Goal: Information Seeking & Learning: Learn about a topic

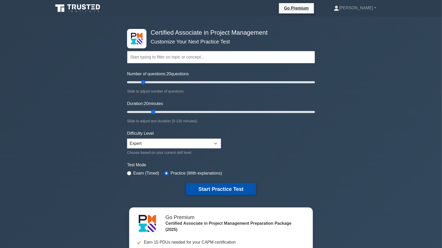
click at [240, 187] on button "Start Practice Test" at bounding box center [221, 189] width 70 height 12
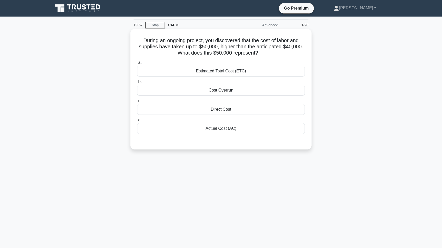
click at [237, 130] on div "Actual Cost (AC)" at bounding box center [221, 128] width 168 height 11
click at [137, 122] on input "d. Actual Cost (AC)" at bounding box center [137, 120] width 0 height 3
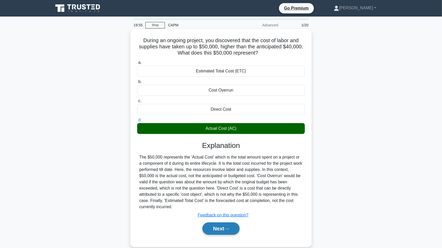
click at [234, 228] on button "Next" at bounding box center [220, 229] width 37 height 12
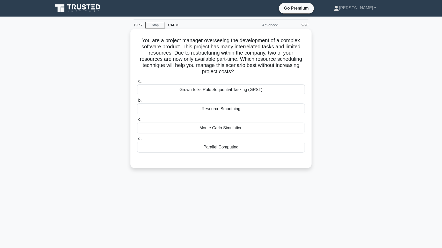
click at [243, 112] on div "Resource Smoothing" at bounding box center [221, 109] width 168 height 11
click at [137, 102] on input "b. Resource Smoothing" at bounding box center [137, 100] width 0 height 3
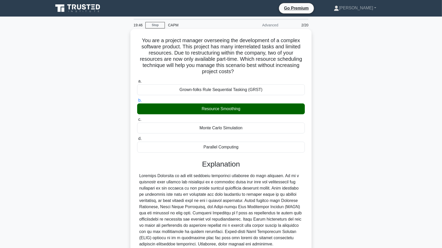
scroll to position [45, 0]
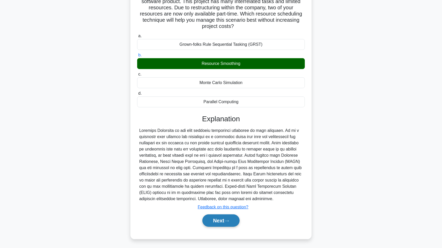
click at [232, 224] on button "Next" at bounding box center [220, 221] width 37 height 12
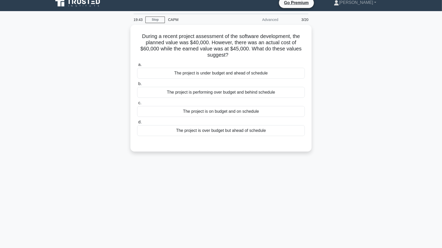
scroll to position [0, 0]
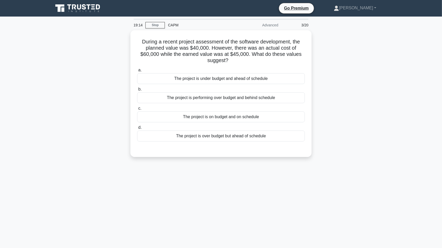
click at [350, 206] on div "19:14 Stop CAPM Advanced 3/20 During a recent project assessment of the softwar…" at bounding box center [221, 148] width 342 height 259
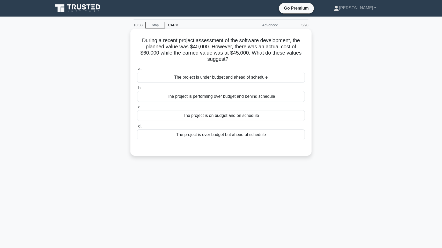
click at [224, 134] on div "The project is over budget but ahead of schedule" at bounding box center [221, 134] width 168 height 11
click at [137, 128] on input "d. The project is over budget but ahead of schedule" at bounding box center [137, 126] width 0 height 3
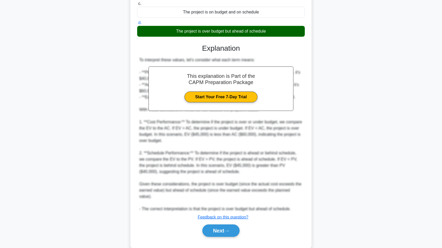
scroll to position [107, 0]
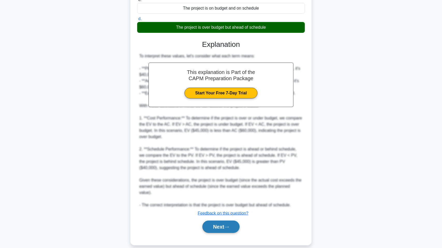
click at [234, 221] on button "Next" at bounding box center [220, 227] width 37 height 12
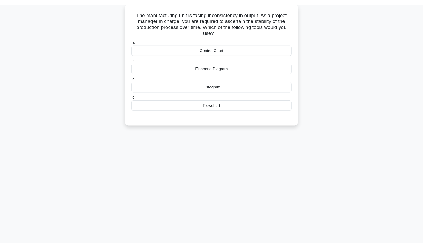
scroll to position [0, 0]
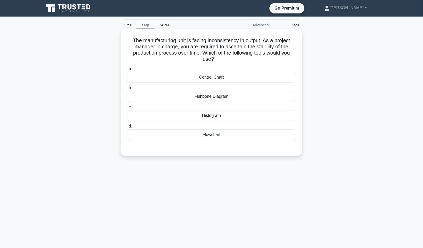
click at [226, 76] on div "Control Chart" at bounding box center [212, 77] width 168 height 11
click at [128, 71] on input "a. Control Chart" at bounding box center [128, 68] width 0 height 3
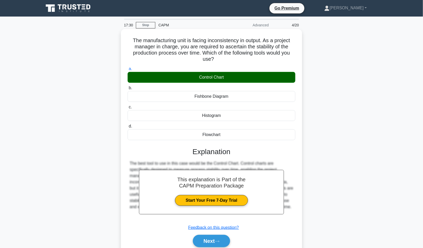
scroll to position [31, 0]
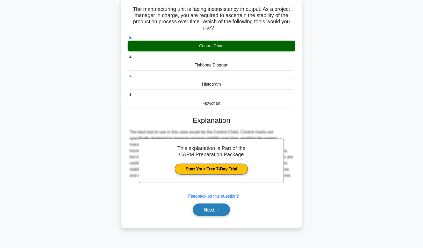
click at [223, 209] on button "Next" at bounding box center [211, 210] width 37 height 12
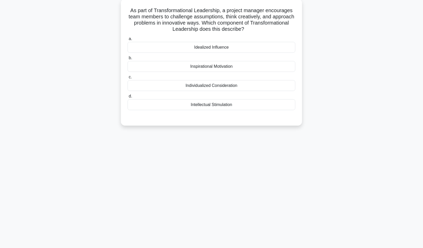
scroll to position [0, 0]
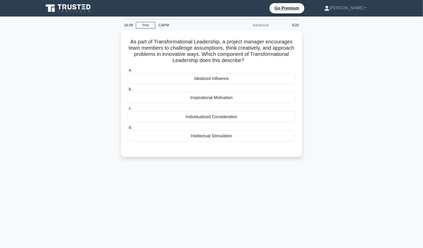
click at [260, 186] on div "16:08 Stop CAPM Advanced 5/20 As part of Transformational Leadership, a project…" at bounding box center [212, 148] width 342 height 259
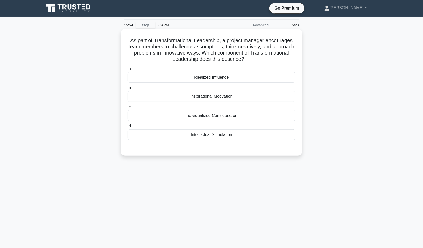
click at [225, 97] on div "Inspirational Motivation" at bounding box center [212, 96] width 168 height 11
click at [128, 90] on input "b. Inspirational Motivation" at bounding box center [128, 87] width 0 height 3
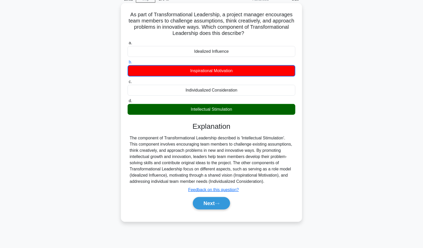
scroll to position [31, 0]
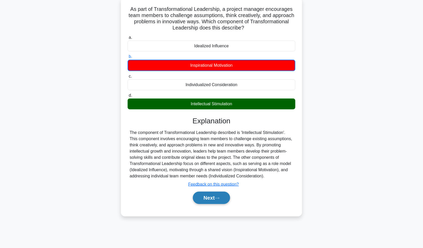
click at [222, 196] on button "Next" at bounding box center [211, 198] width 37 height 12
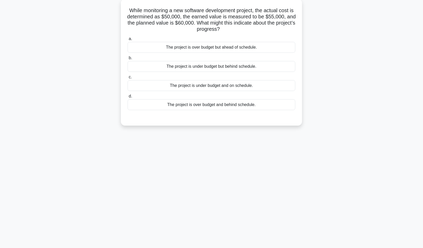
scroll to position [0, 0]
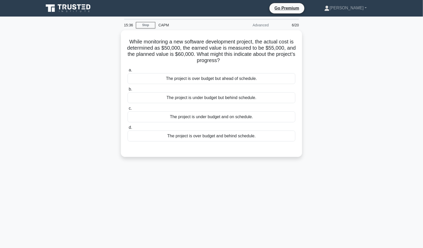
click at [248, 184] on div "15:36 Stop CAPM Advanced 6/20 While monitoring a new software development proje…" at bounding box center [212, 148] width 342 height 259
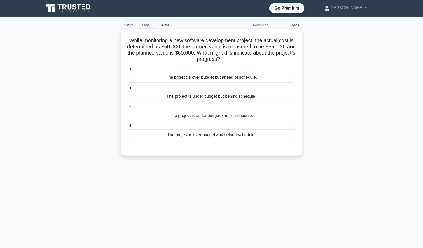
click at [199, 98] on div "The project is under budget but behind schedule." at bounding box center [212, 96] width 168 height 11
click at [128, 90] on input "b. The project is under budget but behind schedule." at bounding box center [128, 87] width 0 height 3
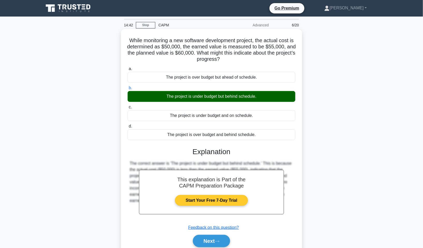
scroll to position [31, 0]
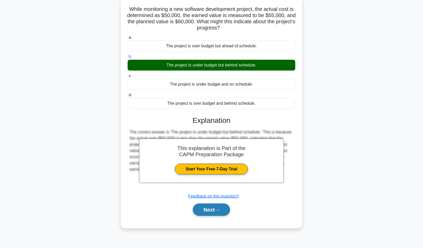
click at [224, 207] on button "Next" at bounding box center [211, 210] width 37 height 12
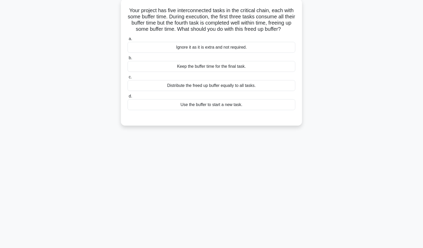
scroll to position [0, 0]
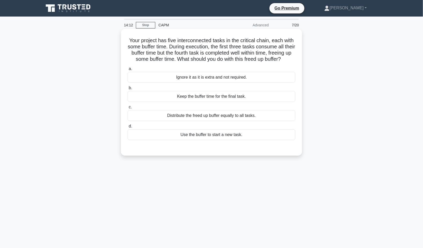
click at [217, 100] on div "Keep the buffer time for the final task." at bounding box center [212, 96] width 168 height 11
click at [128, 90] on input "b. Keep the buffer time for the final task." at bounding box center [128, 87] width 0 height 3
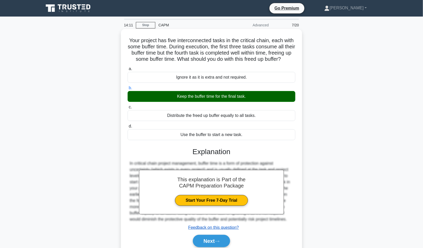
scroll to position [31, 0]
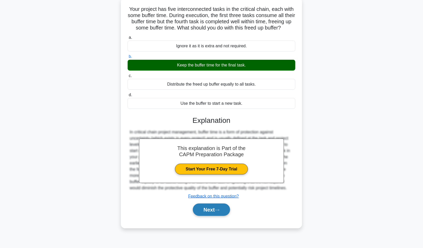
click at [216, 216] on button "Next" at bounding box center [211, 210] width 37 height 12
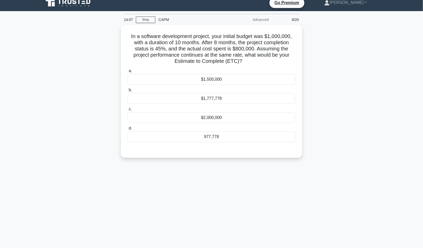
scroll to position [0, 0]
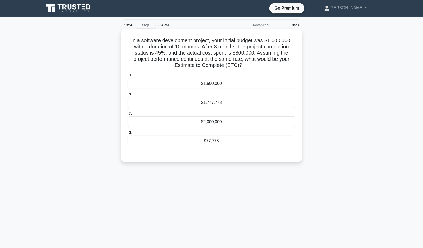
click at [230, 104] on div "$1,777,778" at bounding box center [212, 102] width 168 height 11
click at [128, 96] on input "b. $1,777,778" at bounding box center [128, 94] width 0 height 3
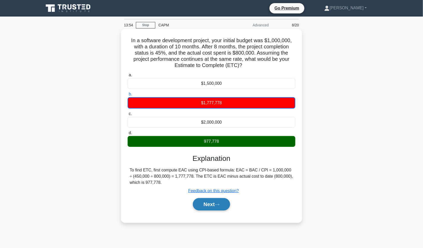
click at [211, 204] on button "Next" at bounding box center [211, 204] width 37 height 12
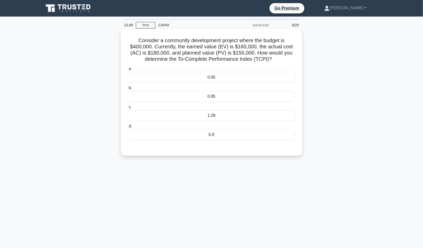
click at [231, 135] on div "0.8" at bounding box center [212, 134] width 168 height 11
click at [128, 128] on input "d. 0.8" at bounding box center [128, 126] width 0 height 3
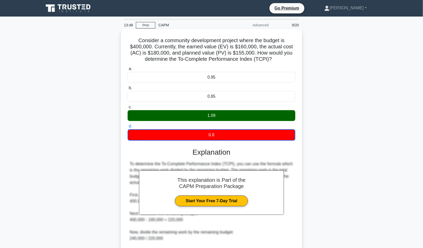
scroll to position [52, 0]
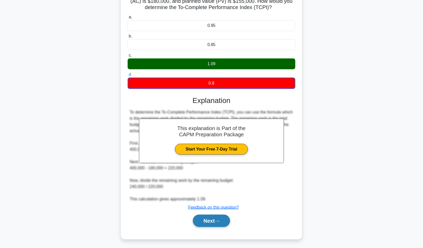
click at [218, 217] on button "Next" at bounding box center [211, 221] width 37 height 12
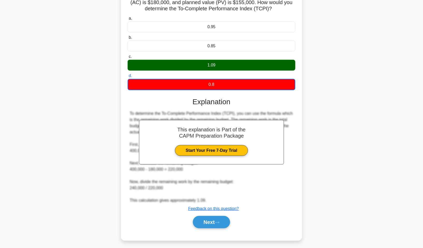
scroll to position [31, 0]
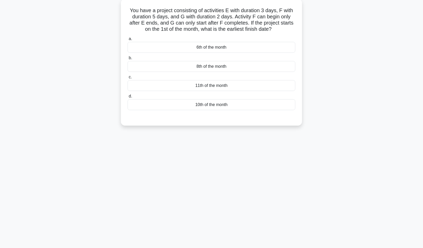
click at [252, 168] on div "13:26 Stop CAPM Advanced 10/20 You have a project consisting of activities E wi…" at bounding box center [212, 116] width 342 height 259
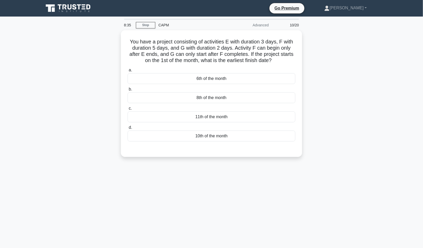
click at [255, 203] on div "8:35 Stop CAPM Advanced 10/20 You have a project consisting of activities E wit…" at bounding box center [212, 148] width 342 height 259
click at [241, 135] on div "10th of the month" at bounding box center [212, 134] width 168 height 11
click at [128, 128] on input "d. 10th of the month" at bounding box center [128, 126] width 0 height 3
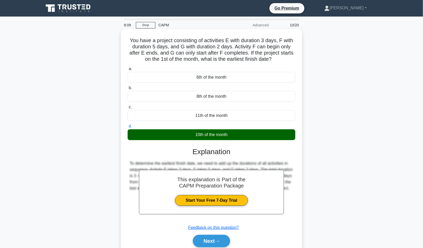
scroll to position [31, 0]
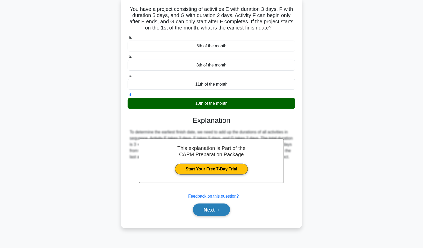
click at [220, 209] on icon at bounding box center [217, 210] width 5 height 3
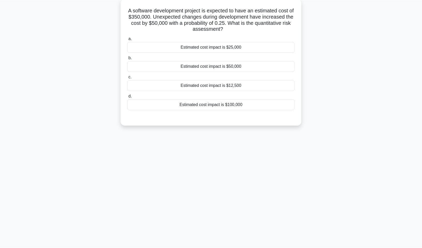
scroll to position [0, 0]
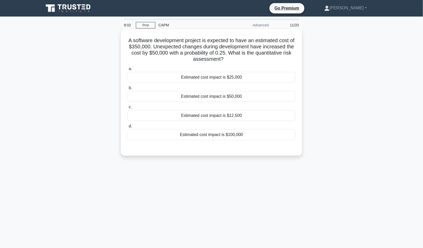
click at [237, 119] on div "Estimated cost impact is $12,500" at bounding box center [212, 115] width 168 height 11
click at [128, 109] on input "c. Estimated cost impact is $12,500" at bounding box center [128, 107] width 0 height 3
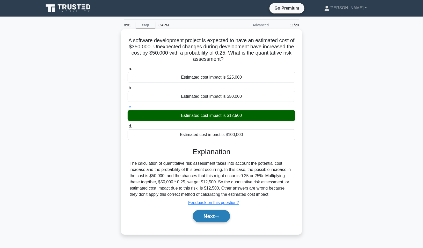
click at [218, 218] on button "Next" at bounding box center [211, 216] width 37 height 12
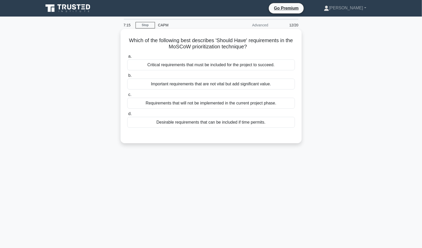
drag, startPoint x: 130, startPoint y: 38, endPoint x: 253, endPoint y: 49, distance: 123.5
click at [253, 49] on h5 "Which of the following best describes 'Should Have' requirements in the MoSCoW …" at bounding box center [211, 43] width 169 height 13
copy h5 "Which of the following best describes 'Should Have' requirements in the MoSCoW …"
click at [188, 85] on div "Important requirements that are not vital but add significant value." at bounding box center [211, 84] width 168 height 11
click at [127, 77] on input "b. Important requirements that are not vital but add significant value." at bounding box center [127, 75] width 0 height 3
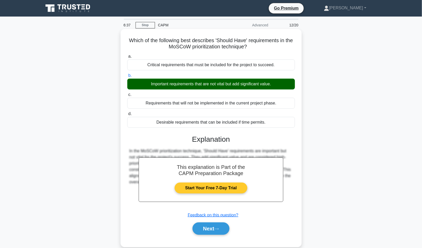
scroll to position [31, 0]
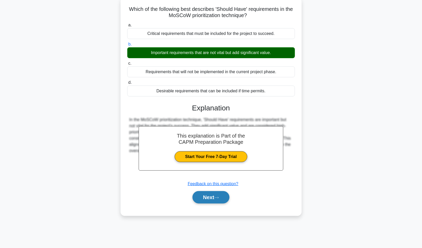
click at [214, 197] on button "Next" at bounding box center [211, 197] width 37 height 12
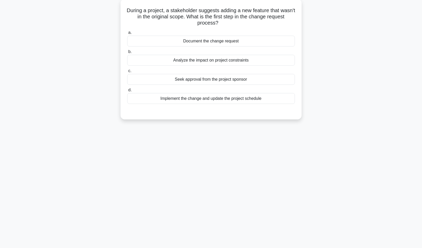
scroll to position [0, 0]
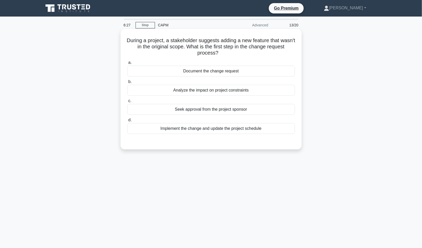
click at [204, 72] on div "Document the change request" at bounding box center [211, 71] width 168 height 11
click at [127, 64] on input "a. Document the change request" at bounding box center [127, 62] width 0 height 3
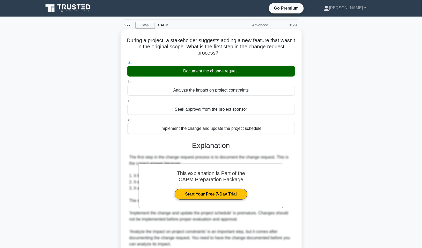
scroll to position [89, 0]
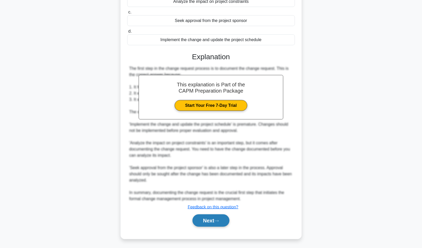
click at [222, 219] on button "Next" at bounding box center [211, 221] width 37 height 12
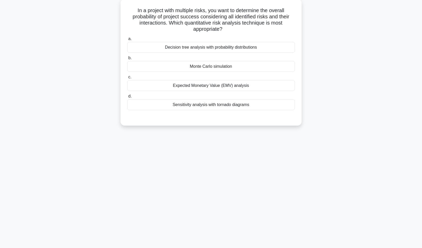
scroll to position [0, 0]
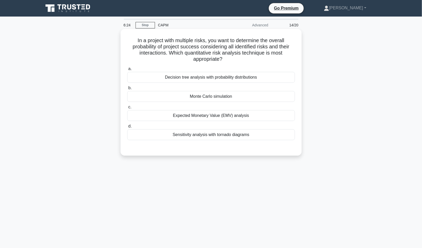
click at [197, 98] on div "Monte Carlo simulation" at bounding box center [211, 96] width 168 height 11
click at [127, 90] on input "b. Monte Carlo simulation" at bounding box center [127, 87] width 0 height 3
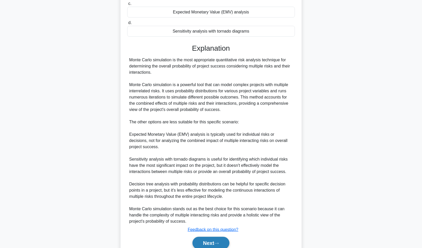
click at [219, 243] on icon at bounding box center [216, 243] width 5 height 3
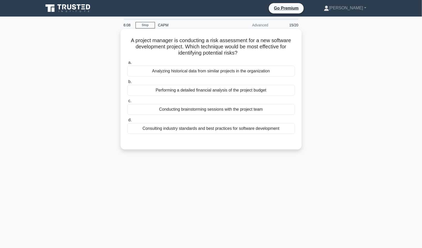
click at [214, 111] on div "Conducting brainstorming sessions with the project team" at bounding box center [211, 109] width 168 height 11
click at [127, 103] on input "c. Conducting brainstorming sessions with the project team" at bounding box center [127, 100] width 0 height 3
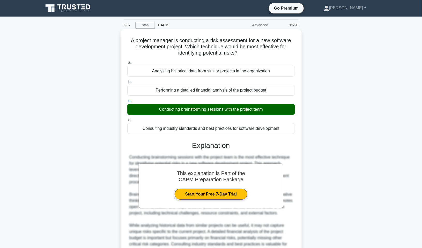
scroll to position [78, 0]
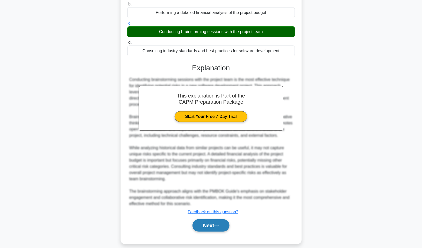
click at [213, 226] on button "Next" at bounding box center [211, 226] width 37 height 12
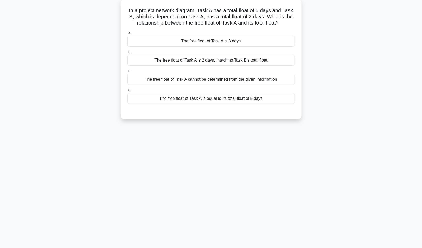
scroll to position [0, 0]
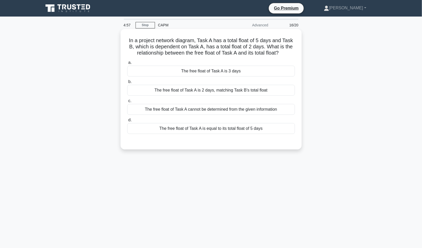
click at [198, 129] on div "The free float of Task A is equal to its total float of 5 days" at bounding box center [211, 128] width 168 height 11
click at [127, 122] on input "d. The free float of Task A is equal to its total float of 5 days" at bounding box center [127, 120] width 0 height 3
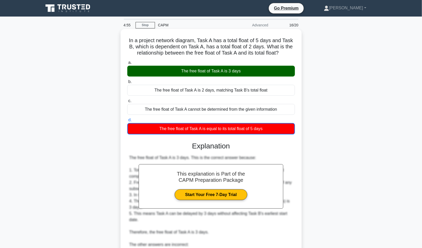
scroll to position [89, 0]
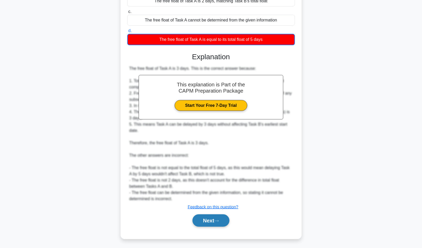
click at [199, 219] on button "Next" at bounding box center [211, 221] width 37 height 12
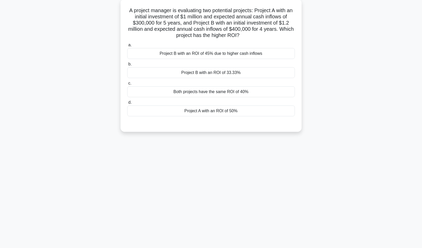
scroll to position [0, 0]
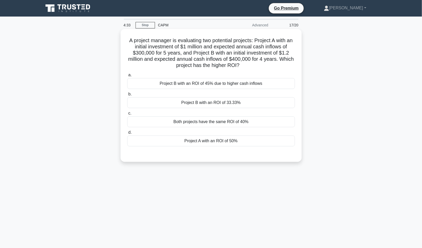
click at [220, 87] on div "Project B with an ROI of 45% due to higher cash inflows" at bounding box center [211, 83] width 168 height 11
click at [127, 77] on input "a. Project B with an ROI of 45% due to higher cash inflows" at bounding box center [127, 75] width 0 height 3
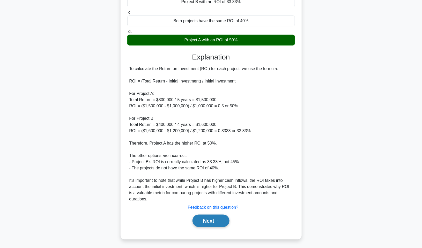
click at [216, 218] on button "Next" at bounding box center [211, 221] width 37 height 12
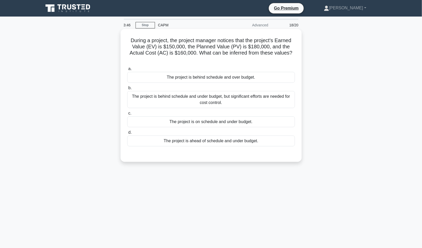
click at [220, 100] on div "The project is behind schedule and under budget, but significant efforts are ne…" at bounding box center [211, 99] width 168 height 17
click at [127, 90] on input "b. The project is behind schedule and under budget, but significant efforts are…" at bounding box center [127, 87] width 0 height 3
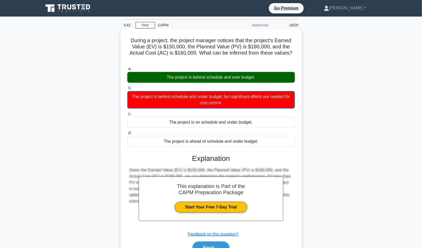
scroll to position [31, 0]
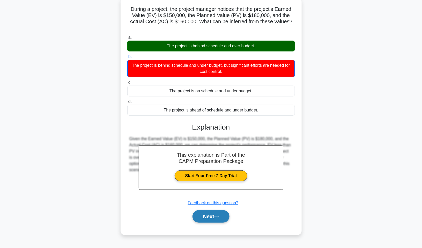
click at [217, 216] on icon at bounding box center [216, 217] width 5 height 3
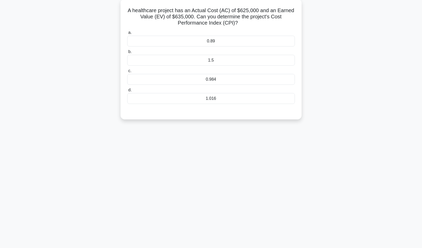
scroll to position [0, 0]
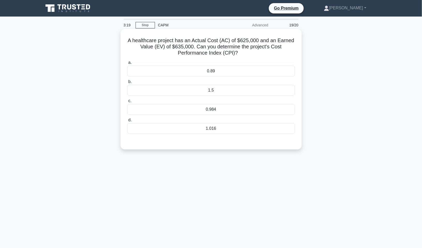
click at [213, 132] on div "1.016" at bounding box center [211, 128] width 168 height 11
click at [127, 122] on input "d. 1.016" at bounding box center [127, 120] width 0 height 3
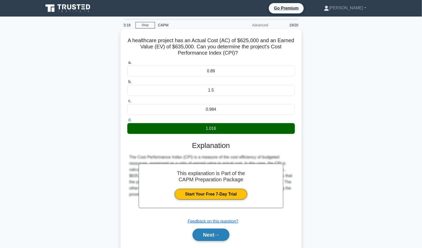
click at [213, 237] on button "Next" at bounding box center [211, 235] width 37 height 12
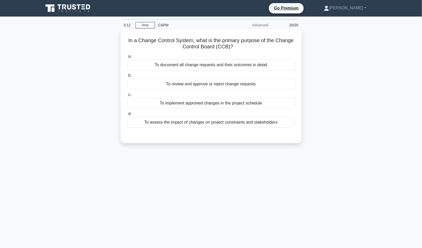
click at [215, 85] on div "To review and approve or reject change requests" at bounding box center [211, 84] width 168 height 11
click at [127, 77] on input "b. To review and approve or reject change requests" at bounding box center [127, 75] width 0 height 3
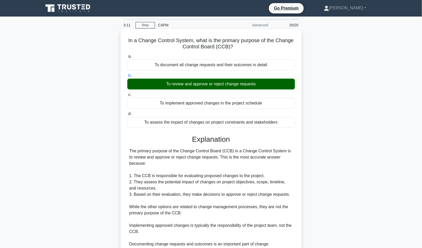
scroll to position [95, 0]
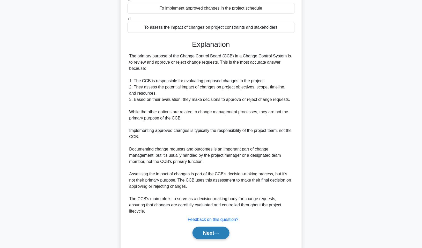
click at [219, 232] on icon at bounding box center [216, 233] width 5 height 3
